Goal: Task Accomplishment & Management: Manage account settings

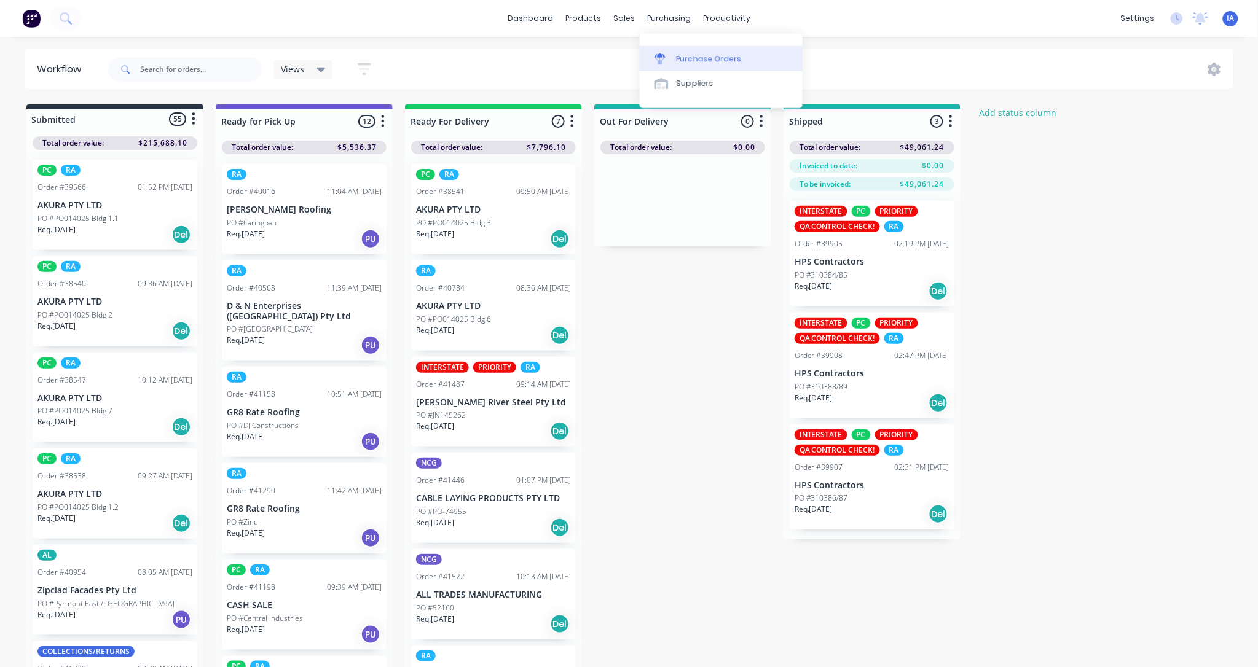
click at [722, 61] on div "Purchase Orders" at bounding box center [709, 58] width 65 height 11
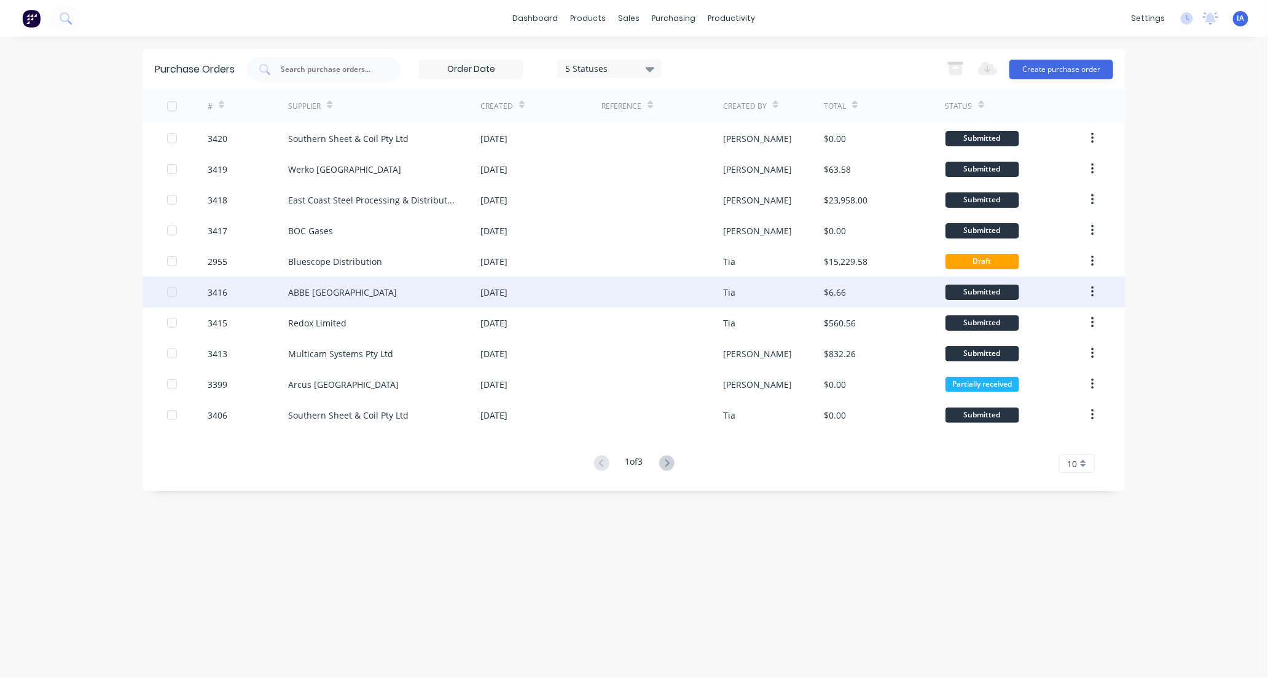
click at [444, 304] on div "ABBE [GEOGRAPHIC_DATA]" at bounding box center [384, 292] width 192 height 31
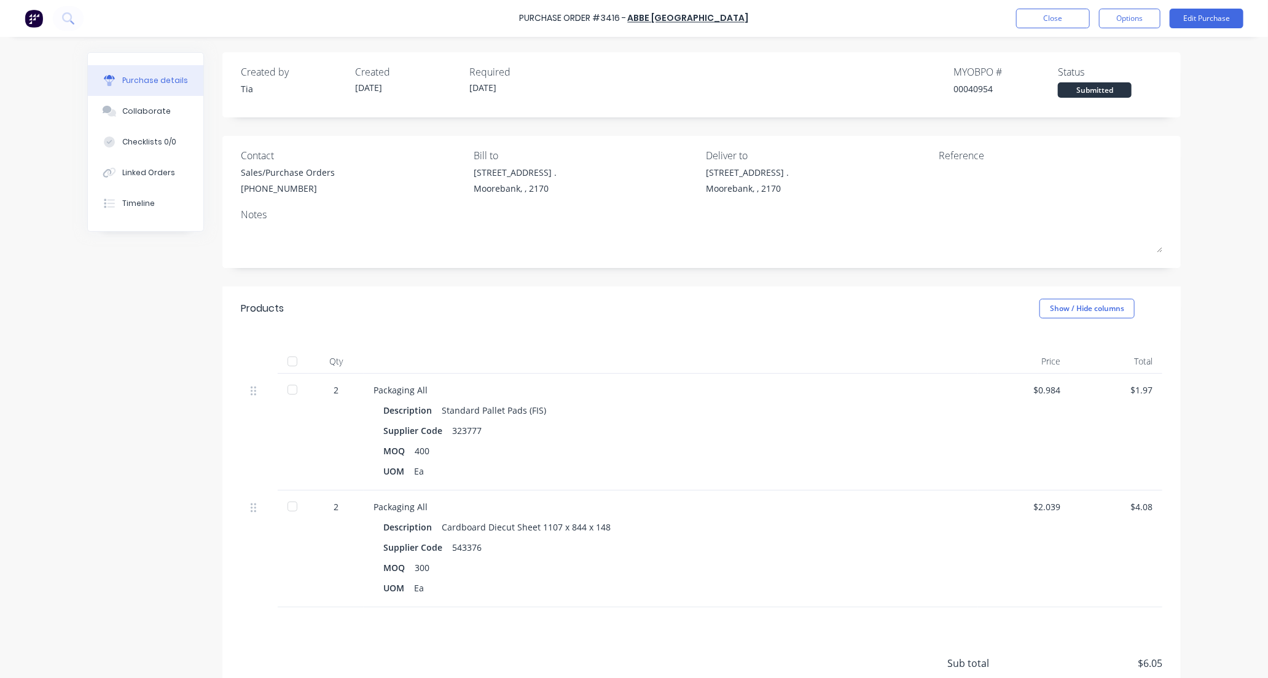
click at [286, 392] on div at bounding box center [292, 389] width 25 height 25
click at [143, 111] on div "Collaborate" at bounding box center [146, 111] width 49 height 11
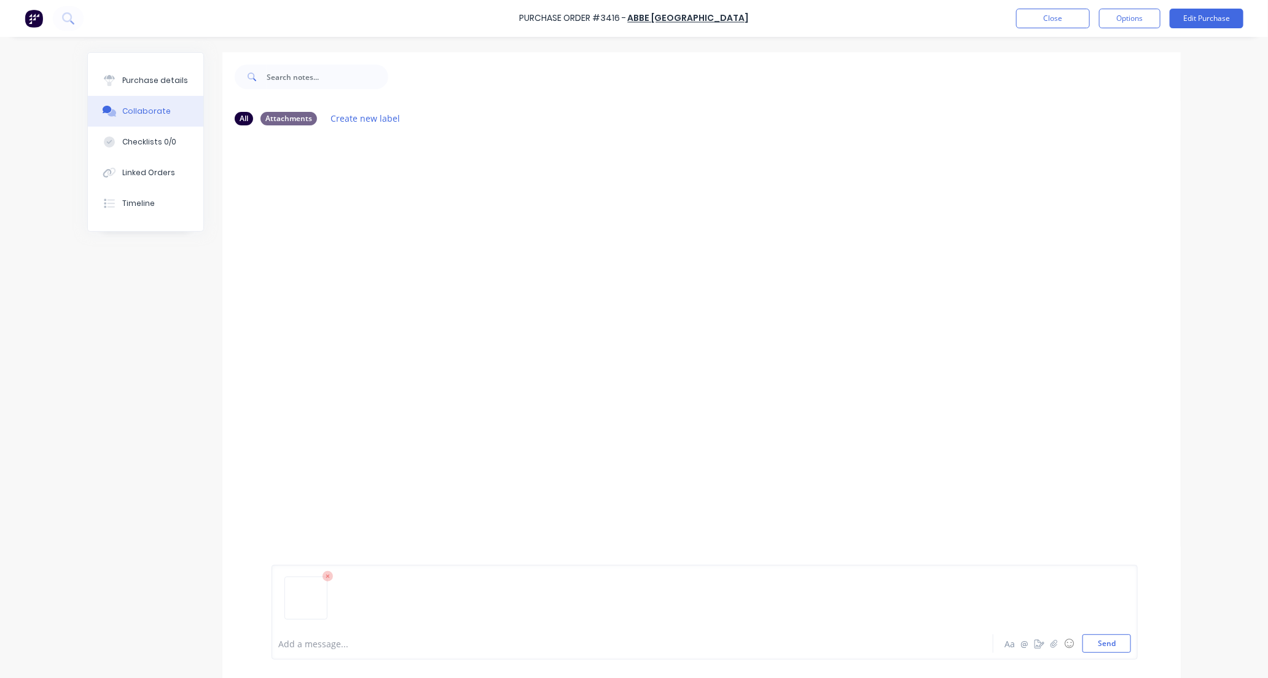
click at [288, 642] on div at bounding box center [598, 643] width 639 height 13
click at [1106, 646] on button "Send" at bounding box center [1107, 643] width 49 height 18
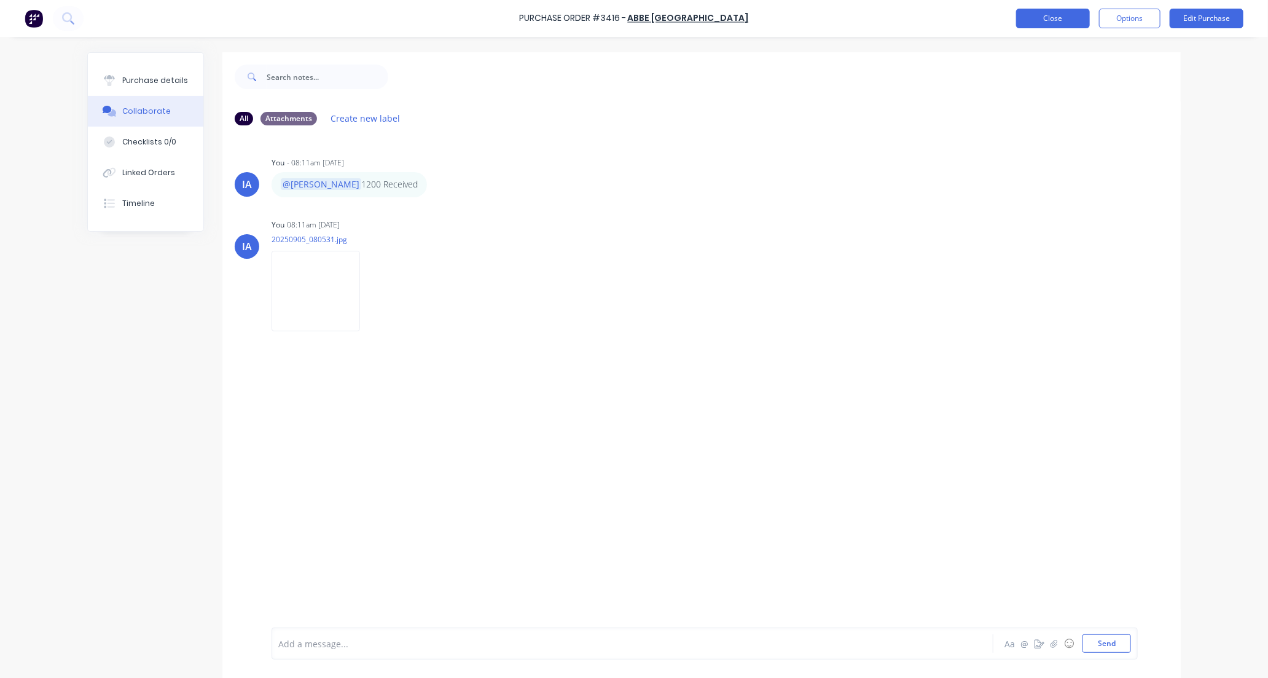
click at [1066, 17] on button "Close" at bounding box center [1054, 19] width 74 height 20
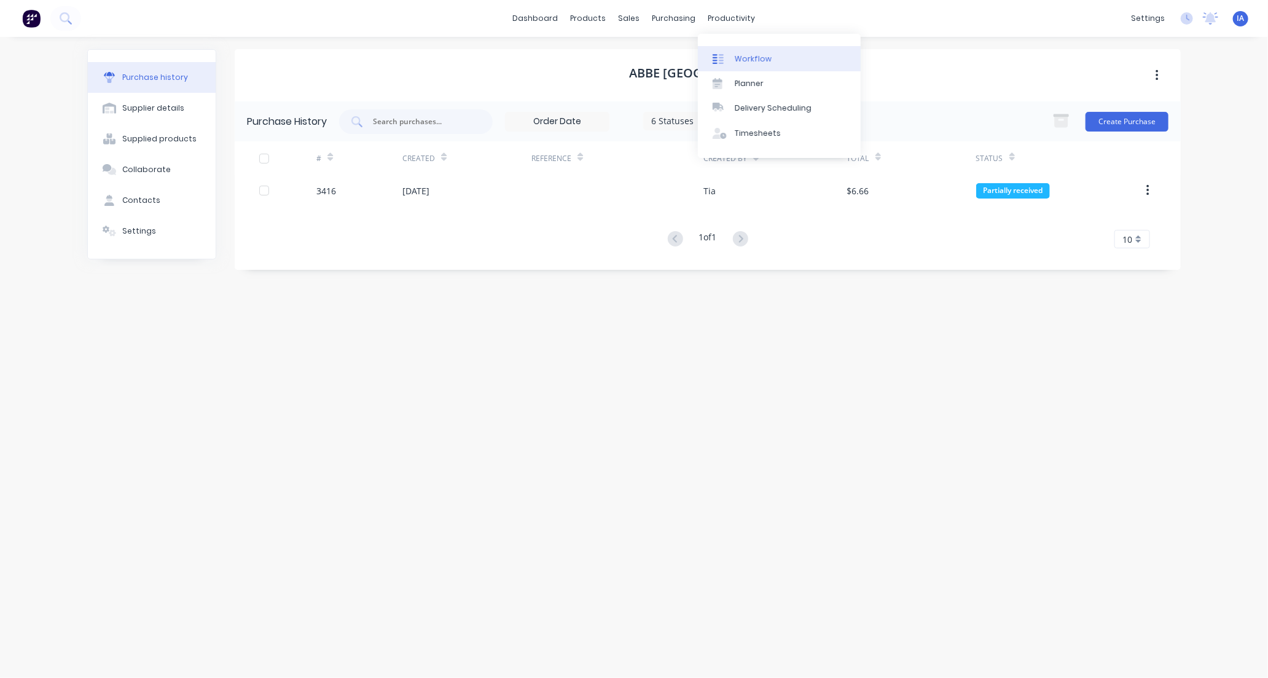
click at [784, 53] on link "Workflow" at bounding box center [779, 58] width 163 height 25
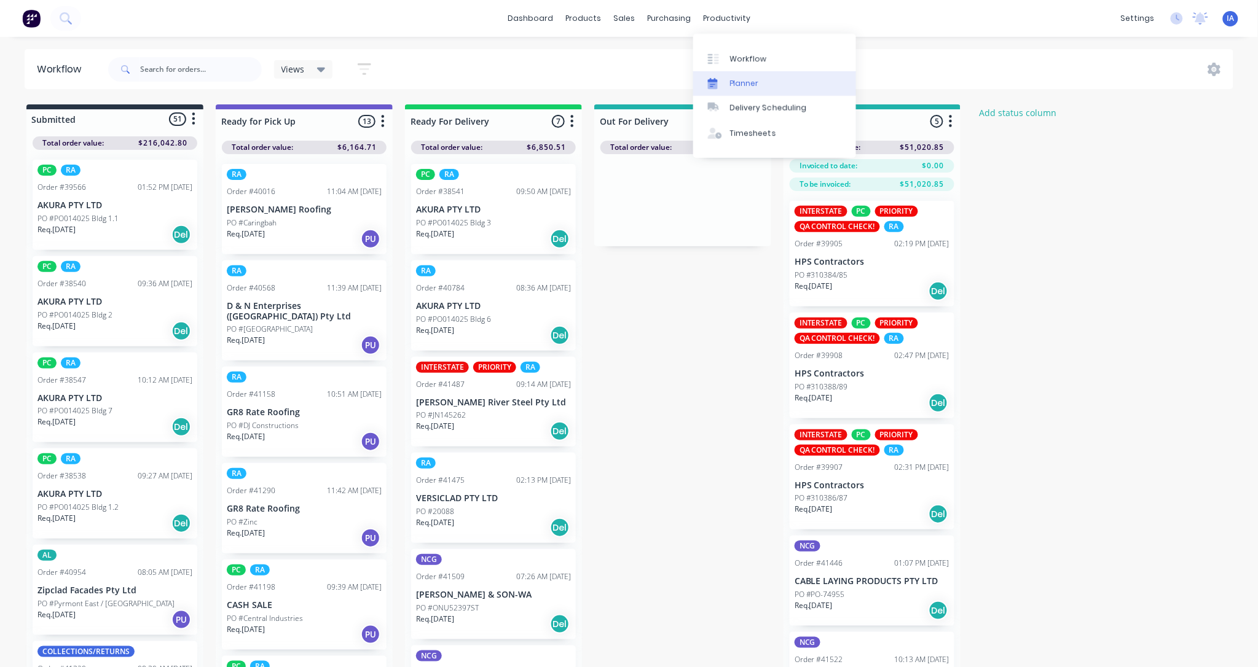
click at [765, 81] on link "Planner" at bounding box center [774, 83] width 163 height 25
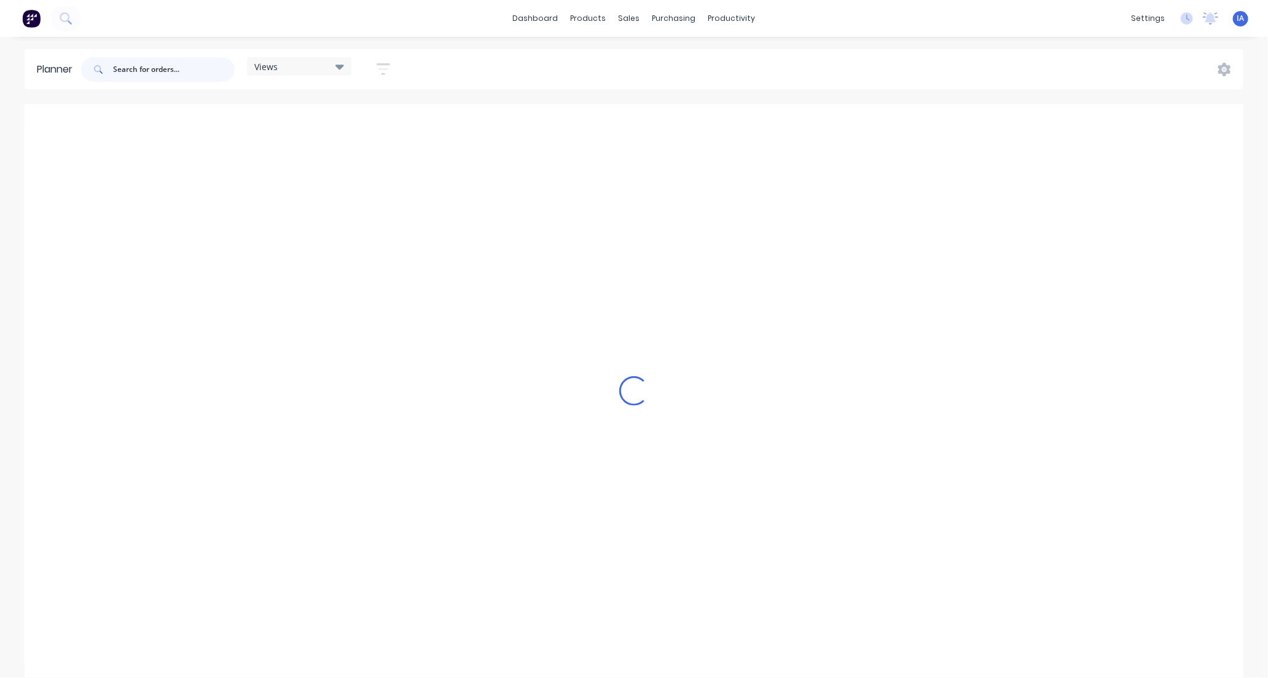
click at [175, 69] on input "text" at bounding box center [174, 69] width 122 height 25
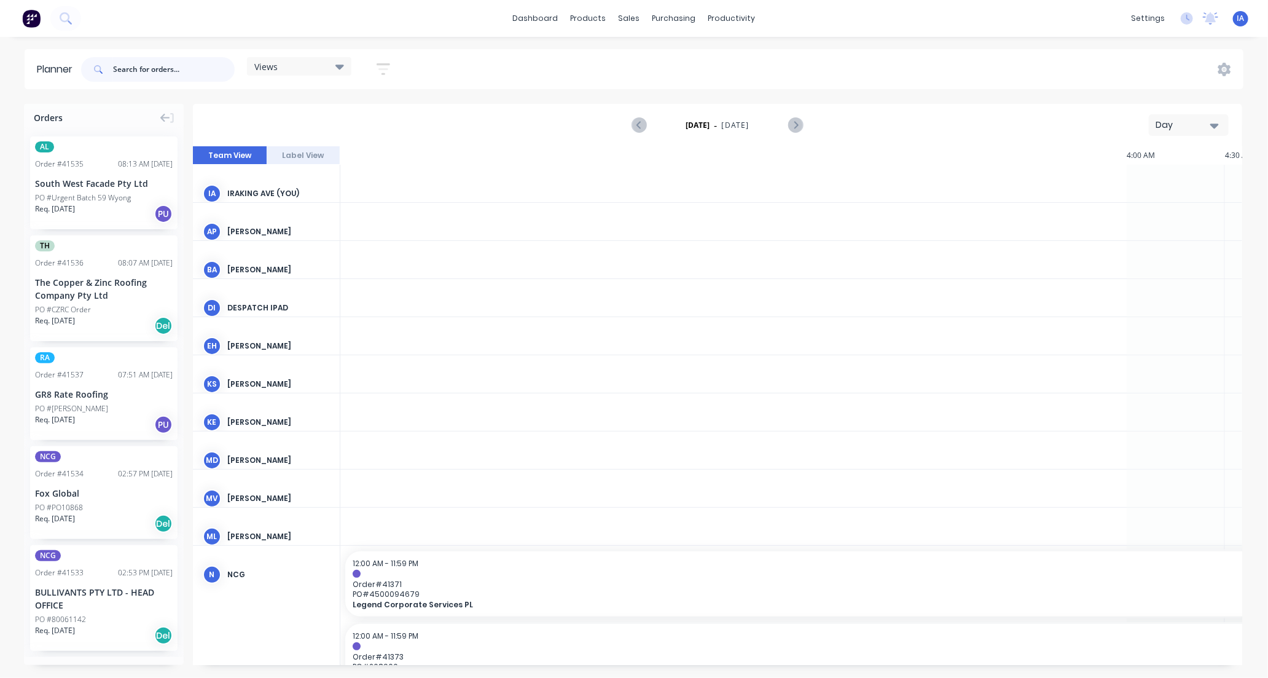
scroll to position [0, 1574]
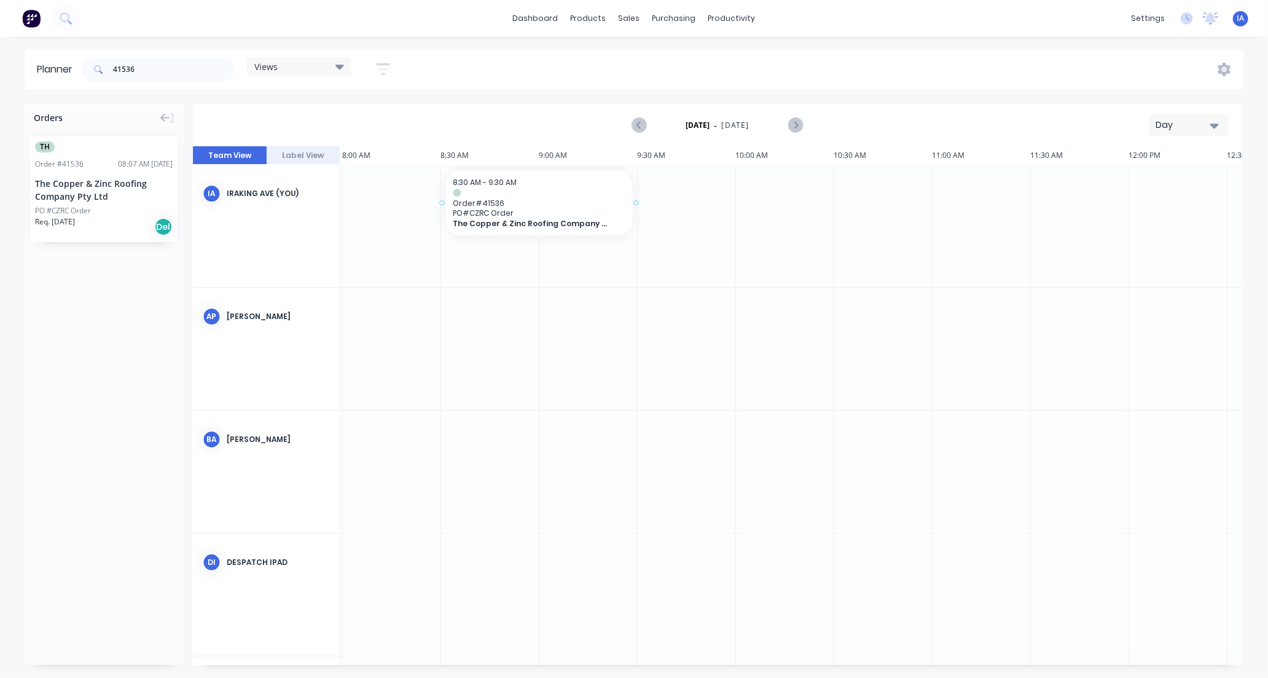
drag, startPoint x: 108, startPoint y: 206, endPoint x: 501, endPoint y: 186, distance: 393.3
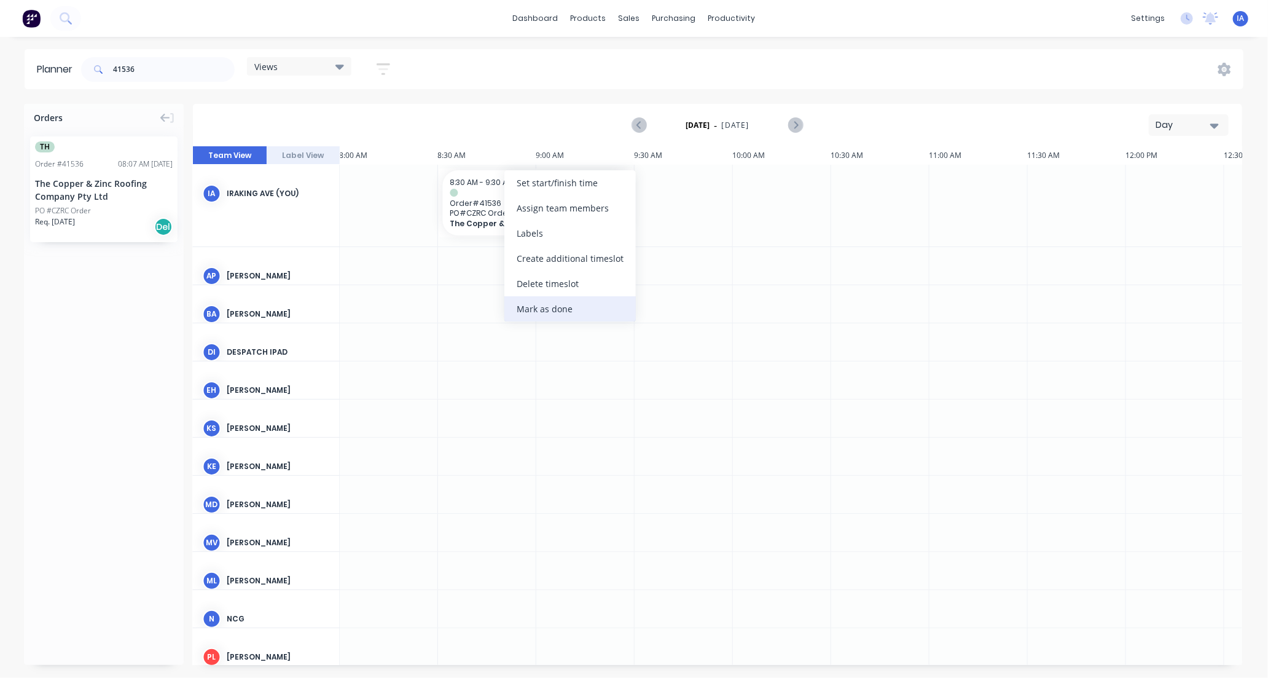
click at [540, 311] on div "Mark as done" at bounding box center [571, 308] width 132 height 25
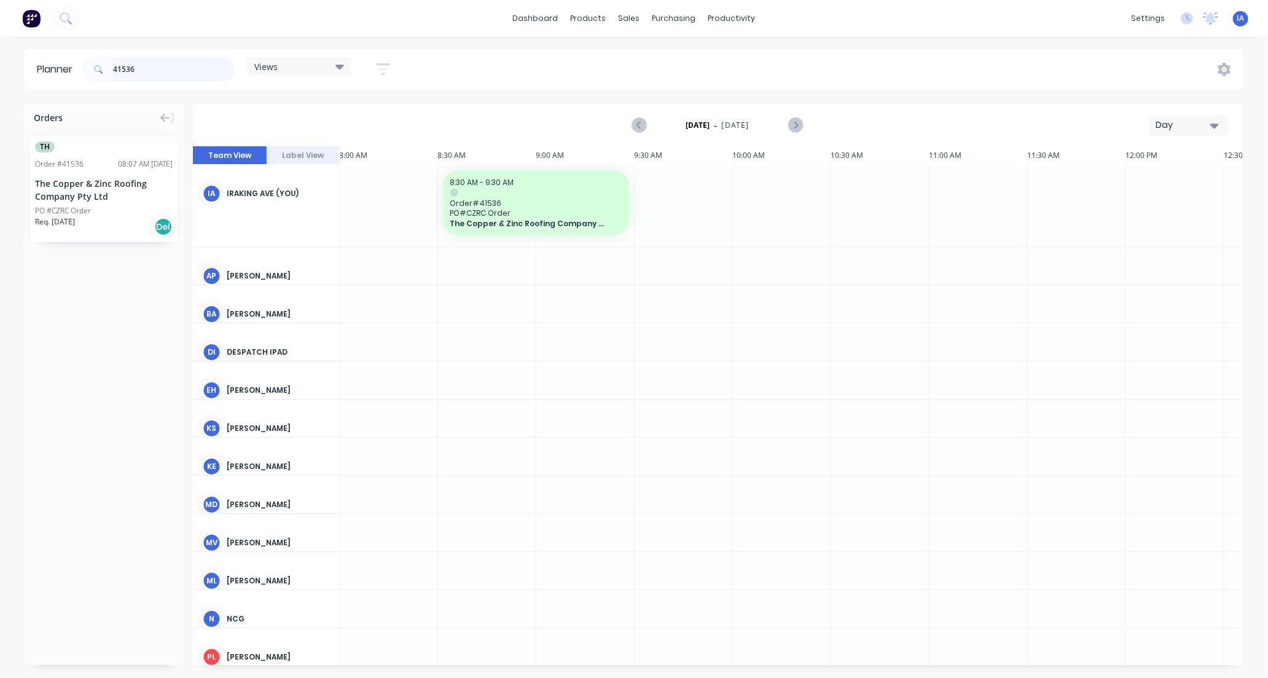
click at [160, 68] on input "41536" at bounding box center [174, 69] width 122 height 25
type input "4"
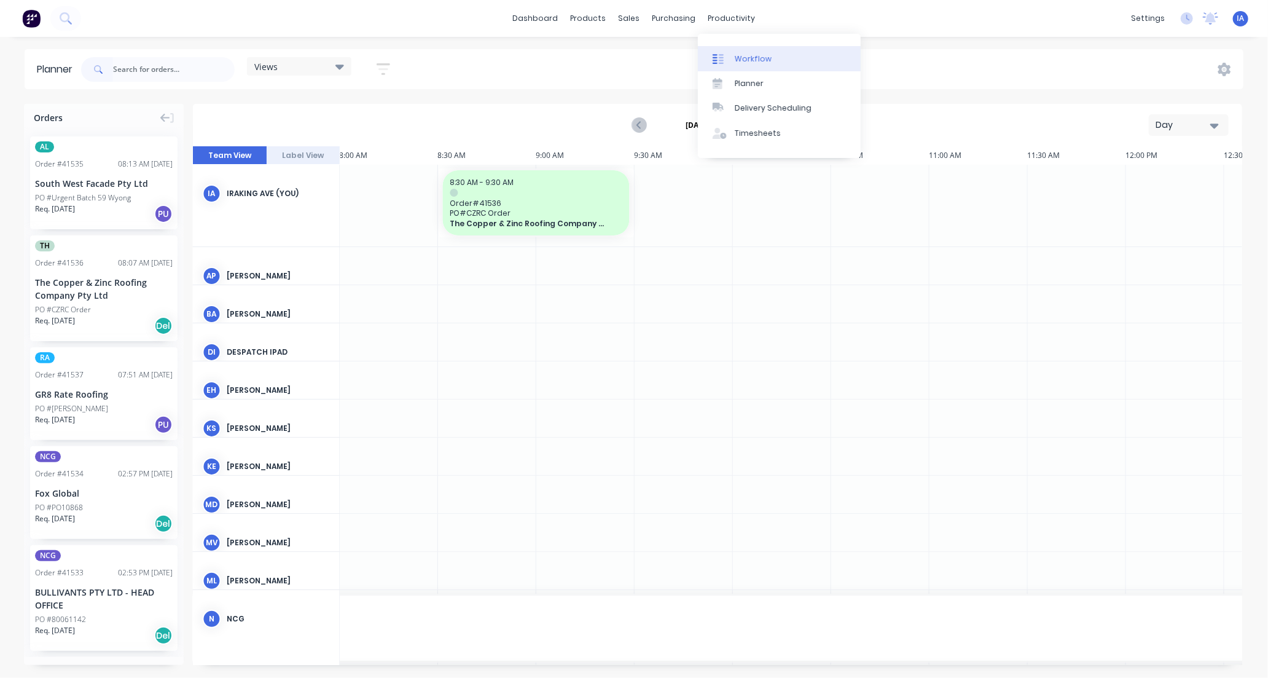
click at [758, 58] on div "Workflow" at bounding box center [753, 58] width 37 height 11
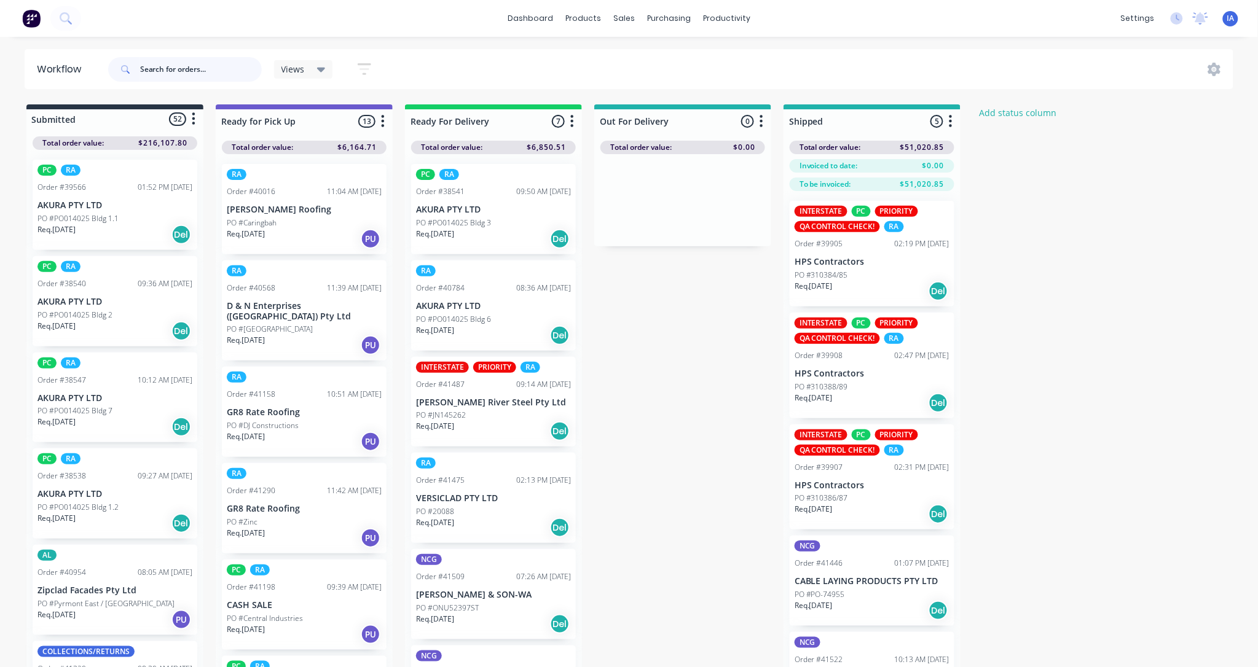
click at [164, 68] on input "text" at bounding box center [201, 69] width 122 height 25
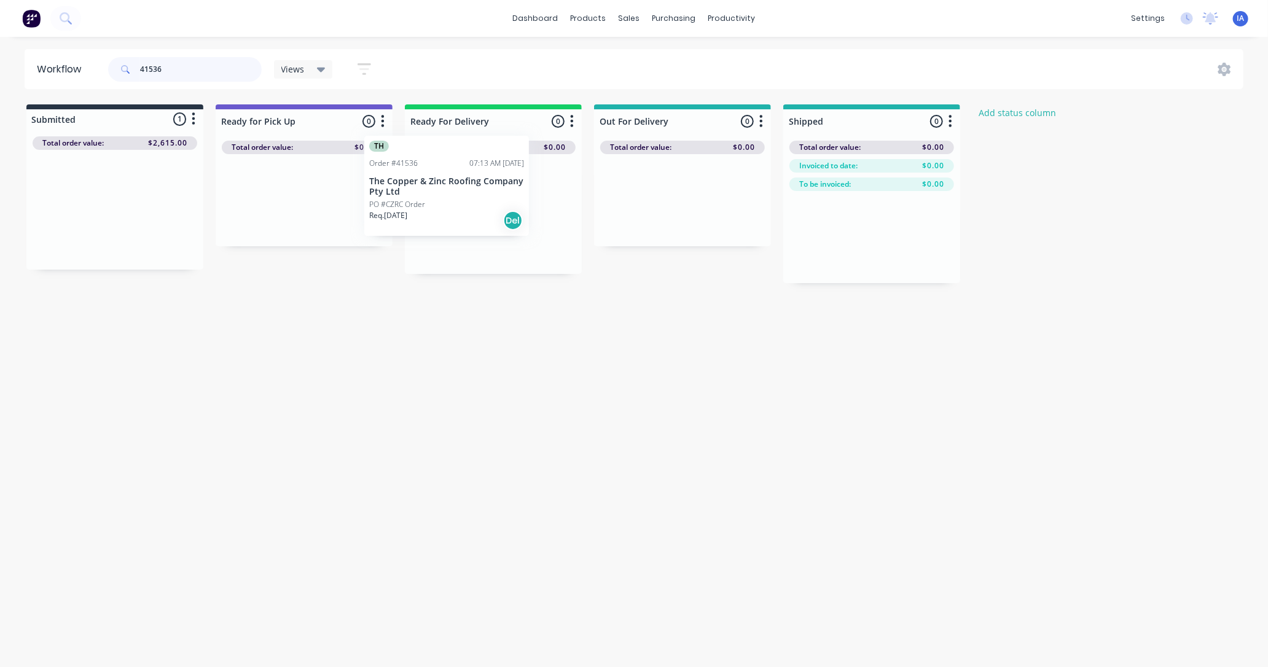
drag, startPoint x: 143, startPoint y: 219, endPoint x: 479, endPoint y: 195, distance: 337.6
click at [479, 195] on div "Submitted 1 Status colour #273444 hex #273444 Save Cancel Summaries Total order…" at bounding box center [659, 193] width 1337 height 179
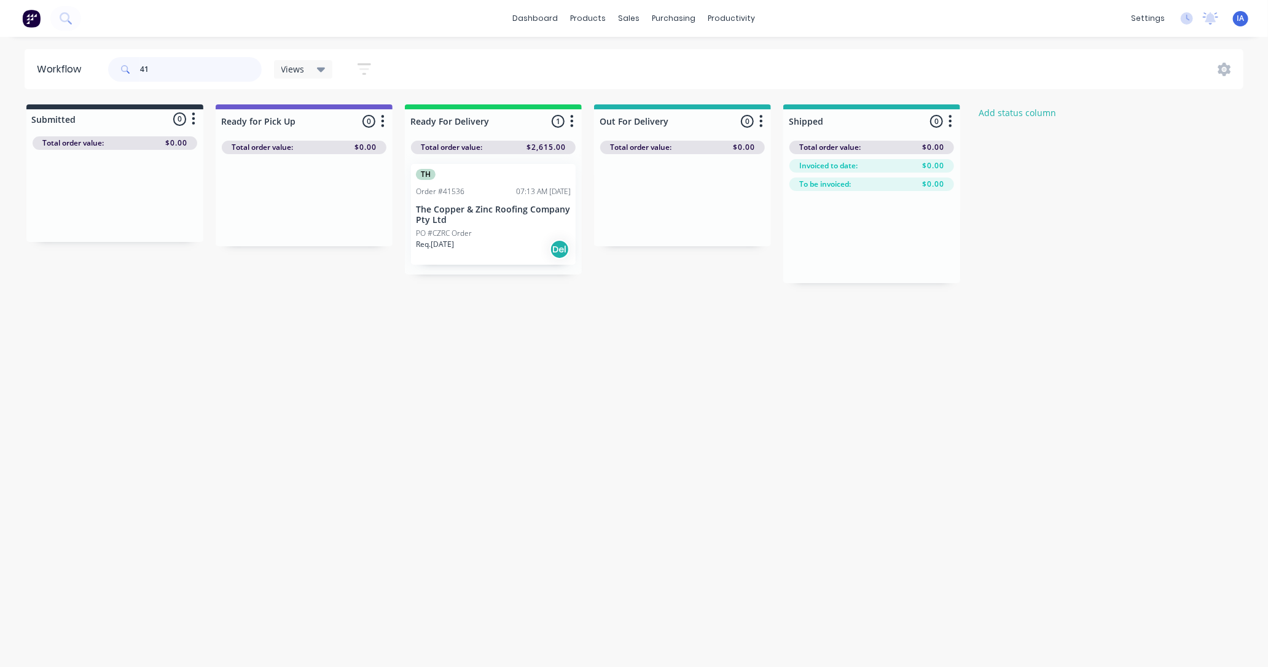
type input "4"
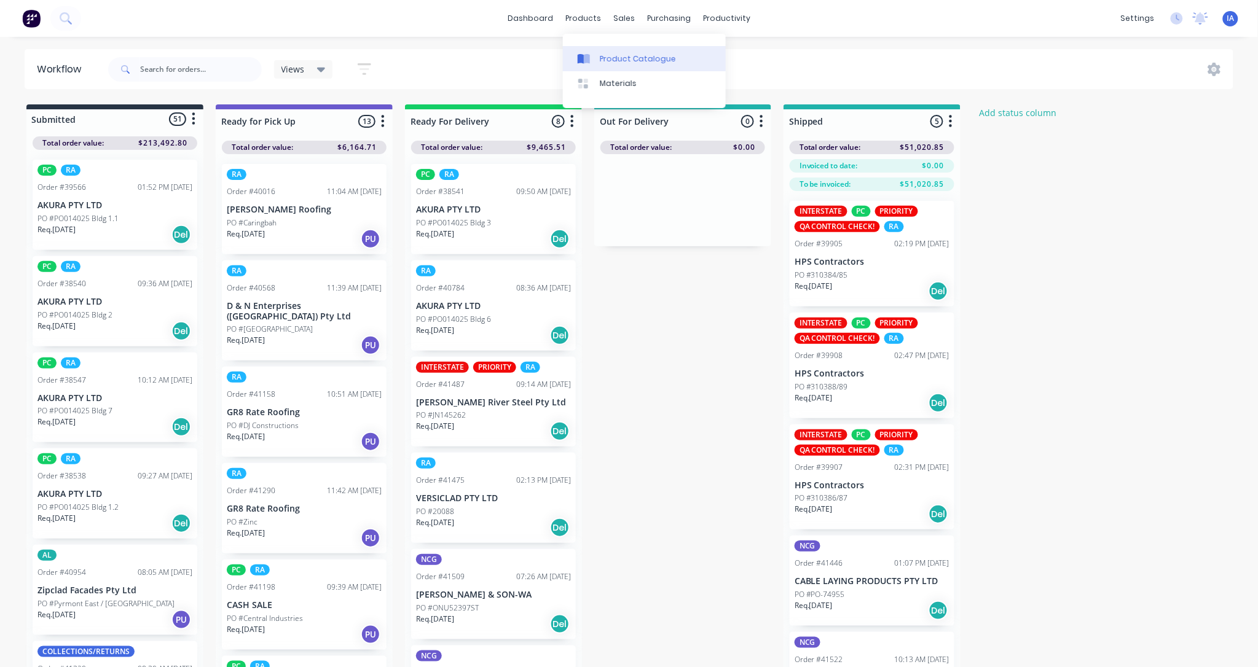
click at [634, 56] on div "Product Catalogue" at bounding box center [638, 58] width 76 height 11
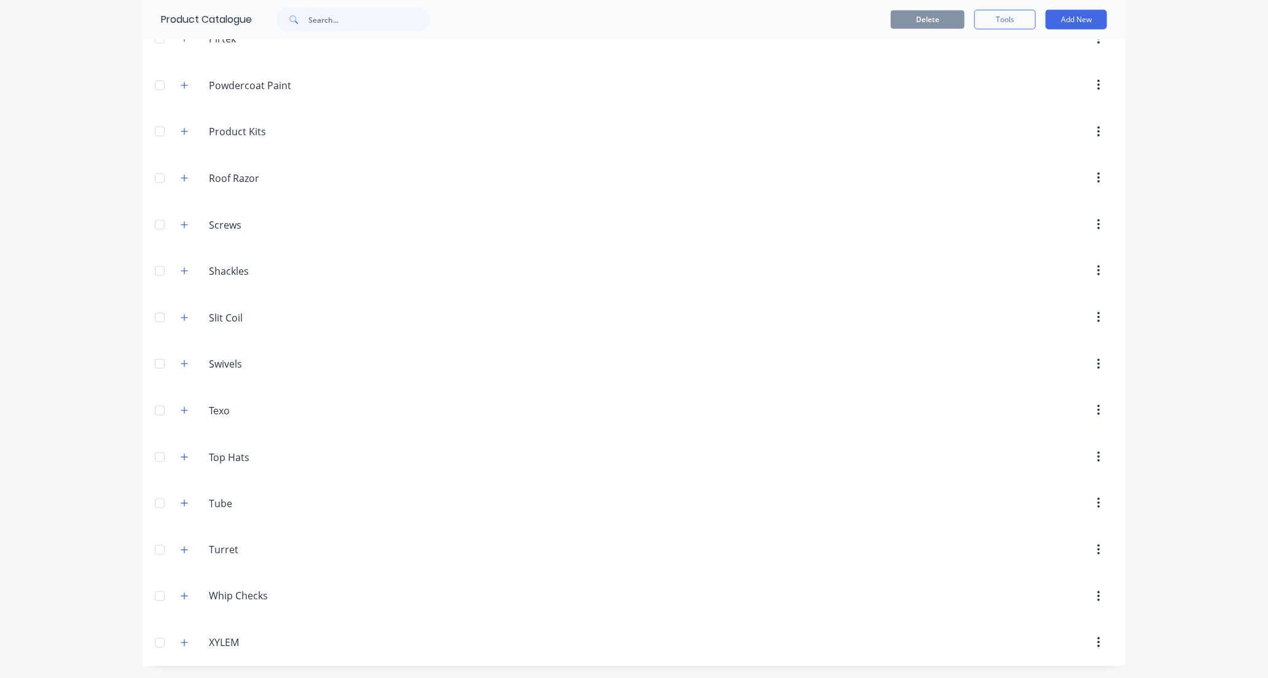
scroll to position [900, 0]
click at [181, 455] on icon "button" at bounding box center [184, 456] width 7 height 9
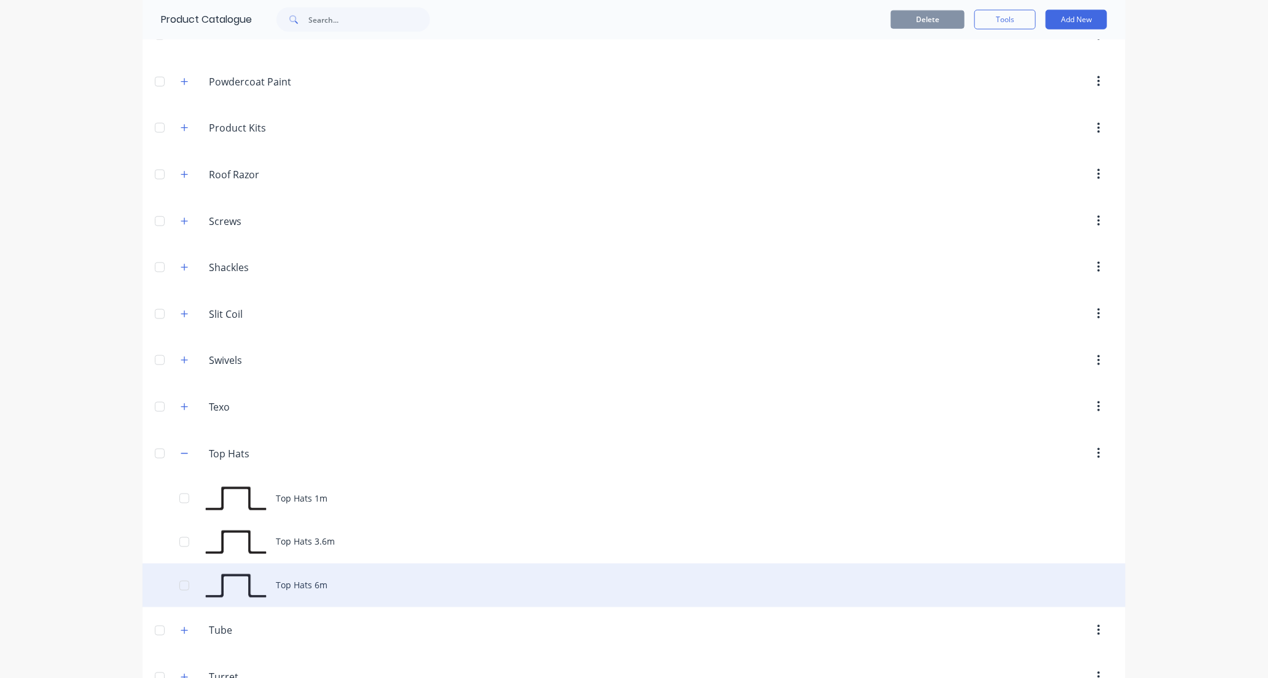
click at [309, 585] on div "Top Hats 6m" at bounding box center [634, 586] width 983 height 44
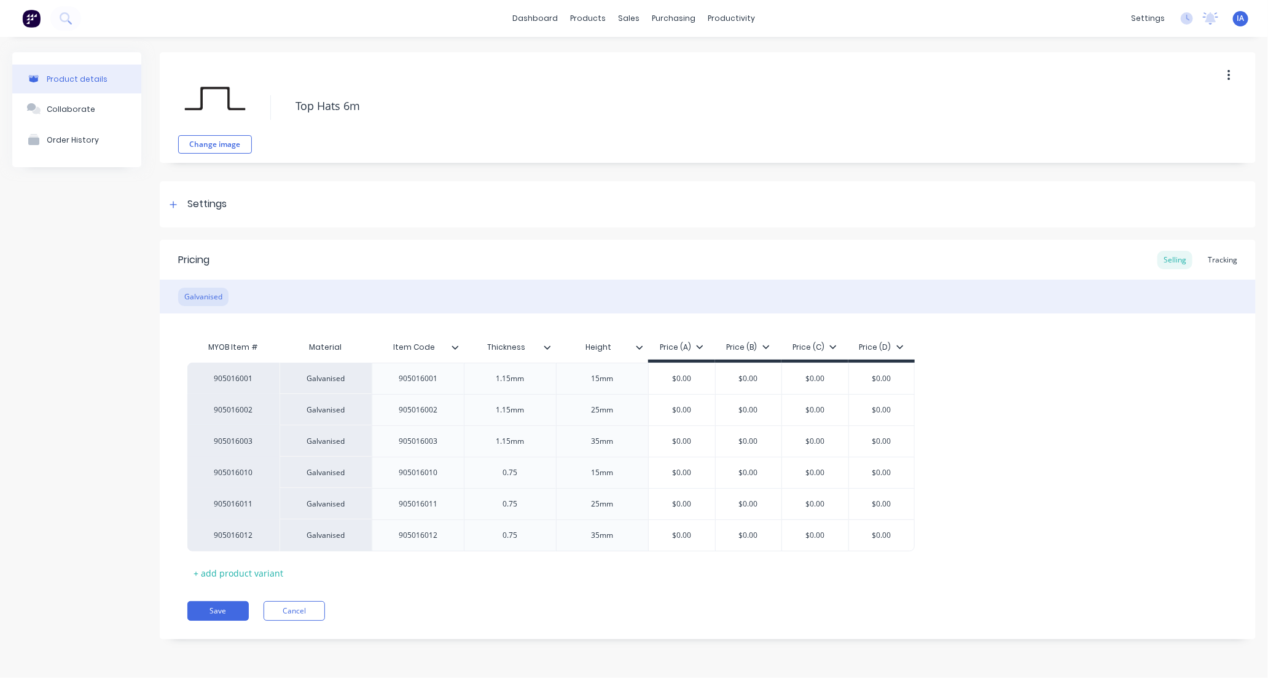
type textarea "x"
click at [1219, 259] on div "Tracking" at bounding box center [1223, 260] width 42 height 18
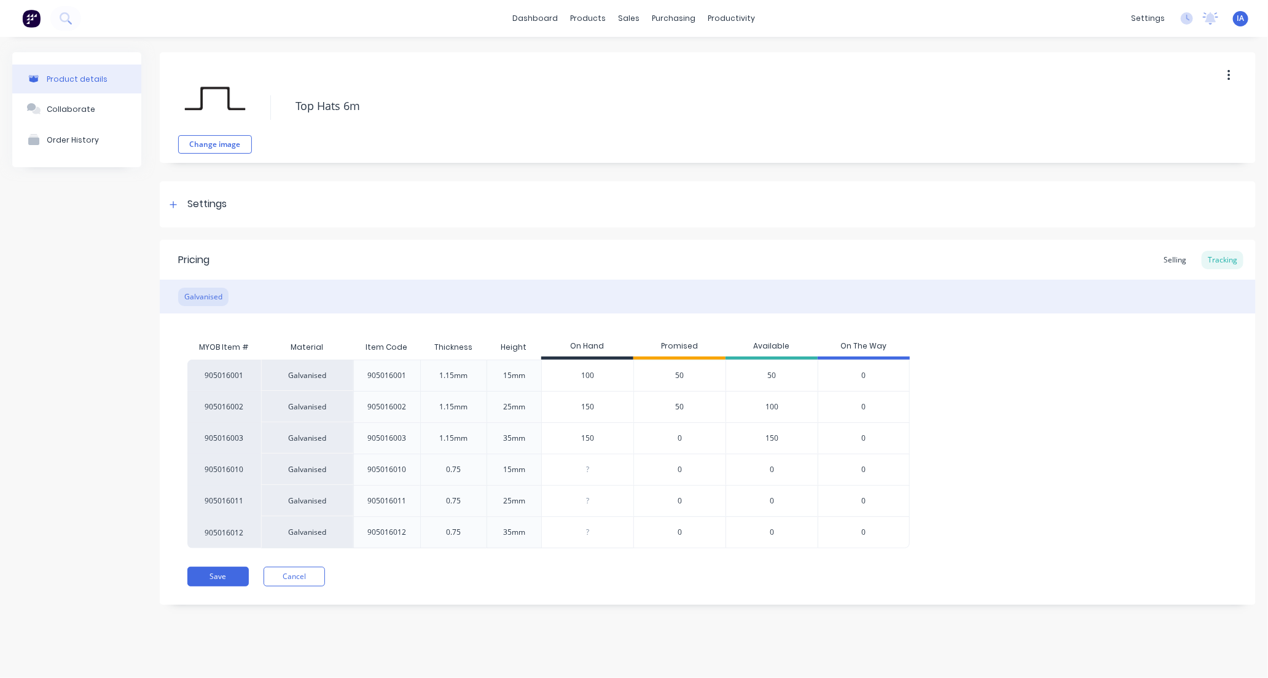
click at [580, 376] on input "100" at bounding box center [588, 375] width 92 height 11
type input "00"
type textarea "x"
type input "400"
type textarea "x"
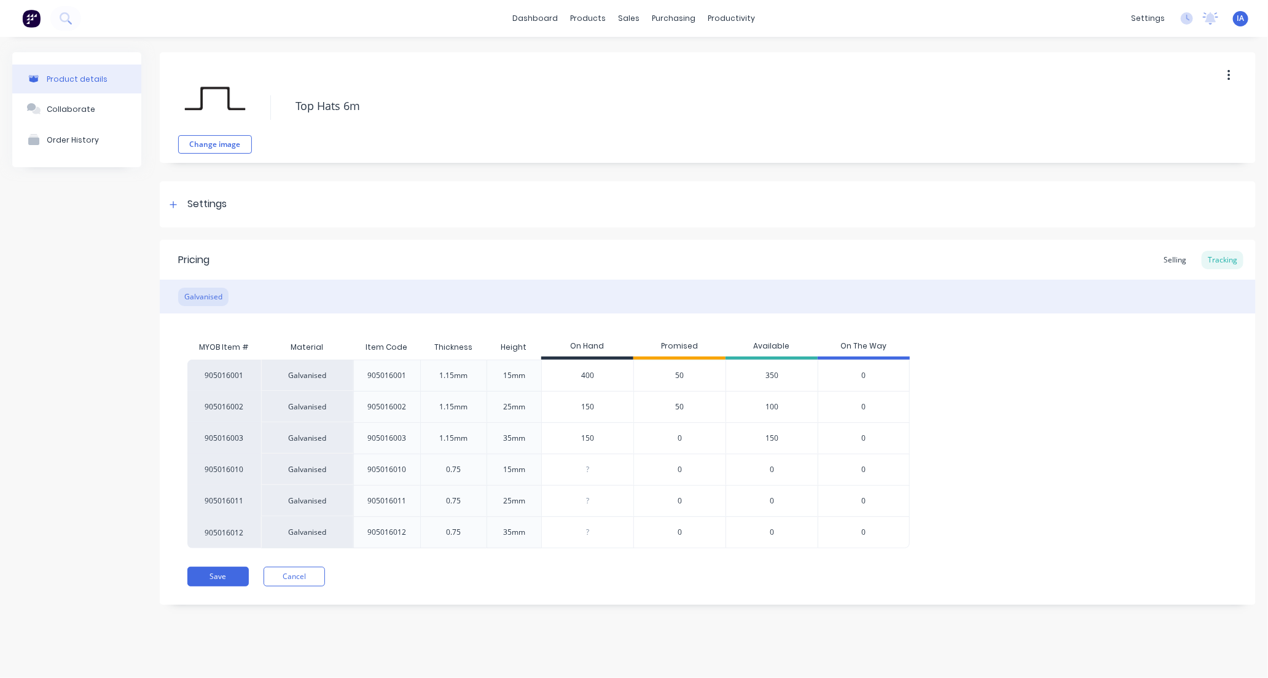
type input "400"
click at [1086, 392] on div "905016001 Galvanised 905016001 1.15mm 15mm 400 400 50 350 0 905016002 Galvanise…" at bounding box center [707, 454] width 1041 height 189
click at [219, 575] on button "Save" at bounding box center [217, 577] width 61 height 20
type textarea "x"
